Goal: Find specific page/section: Find specific page/section

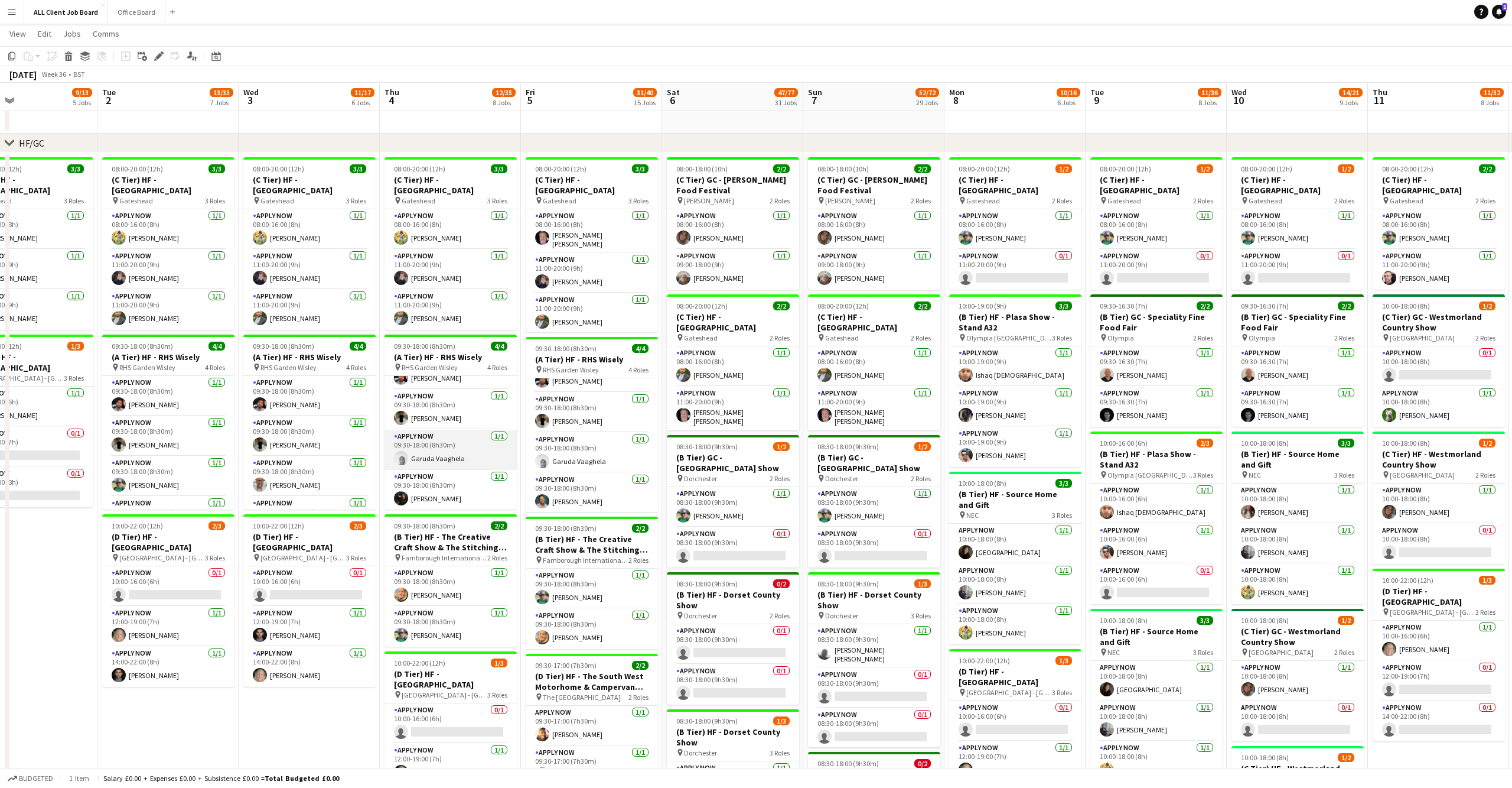
scroll to position [26, 0]
click at [125, 11] on button "Office Board Close" at bounding box center [137, 12] width 58 height 23
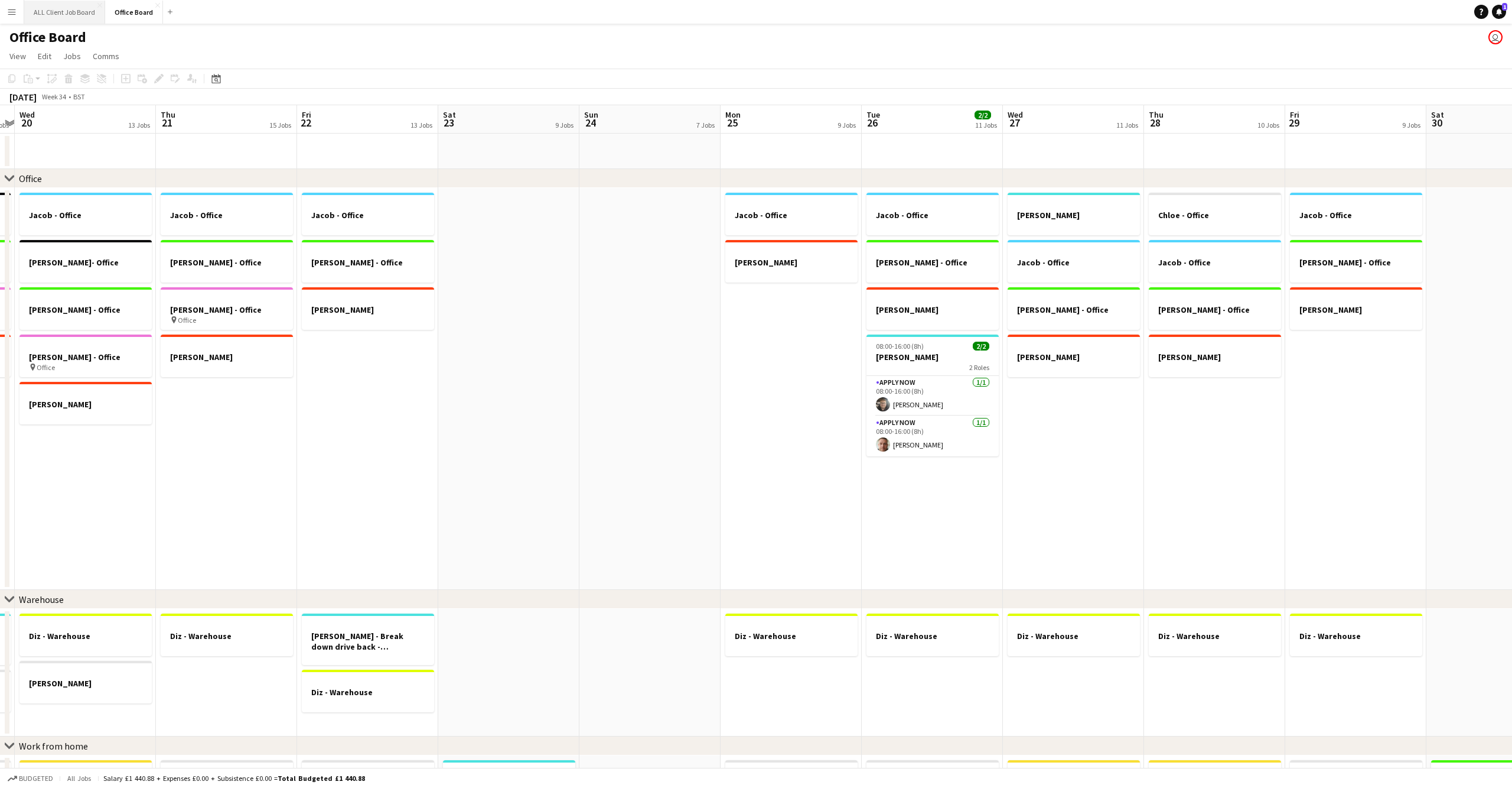
click at [60, 9] on button "ALL Client Job Board Close" at bounding box center [64, 12] width 81 height 23
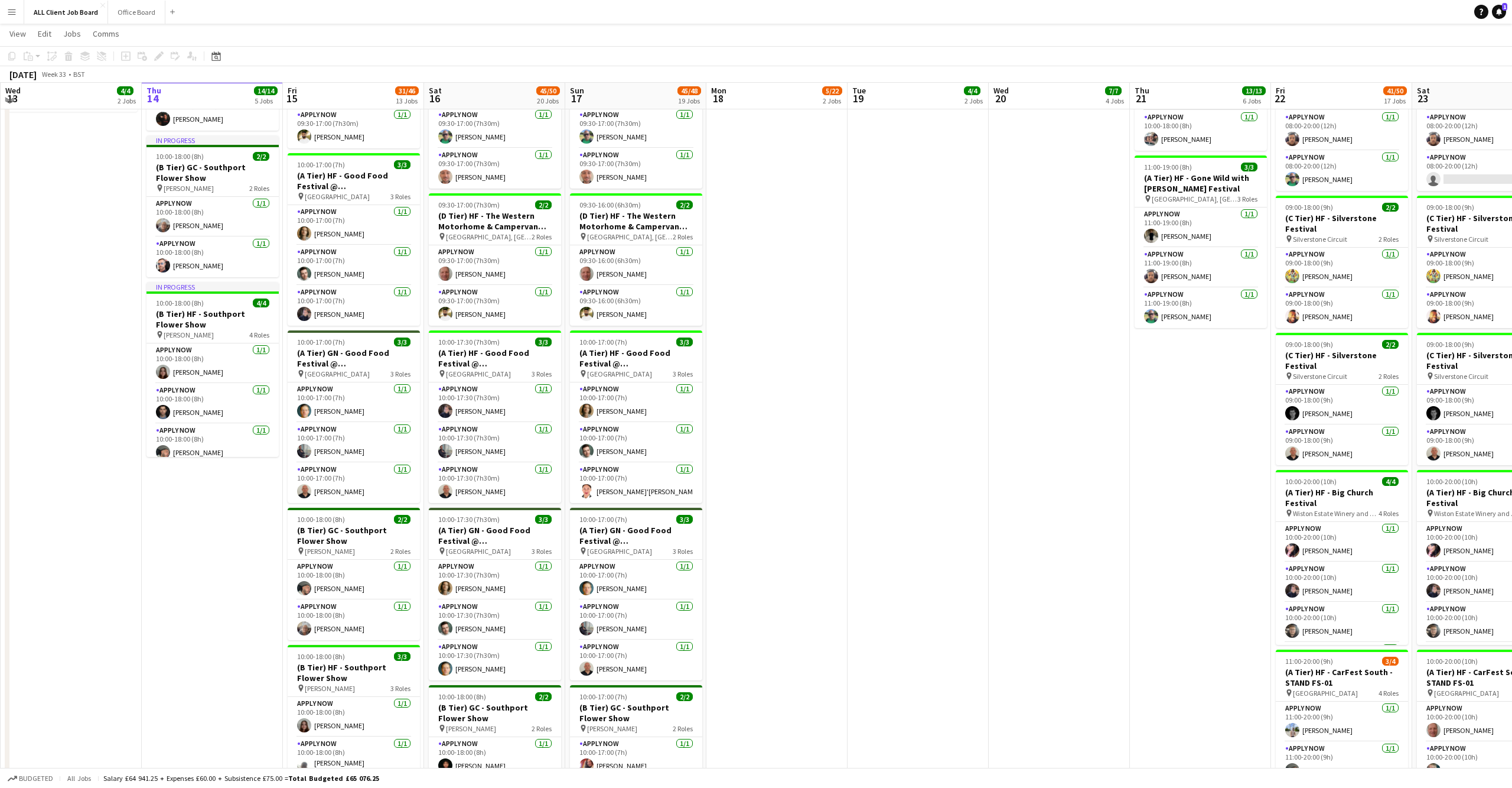
scroll to position [660, 0]
